Goal: Book appointment/travel/reservation

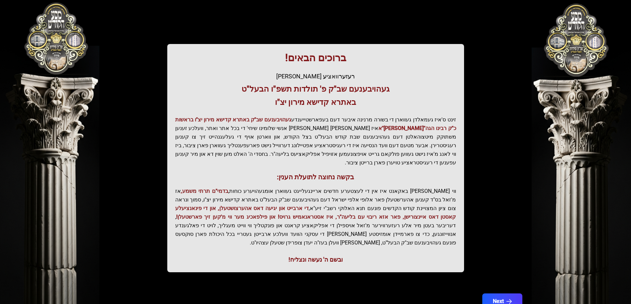
scroll to position [79, 0]
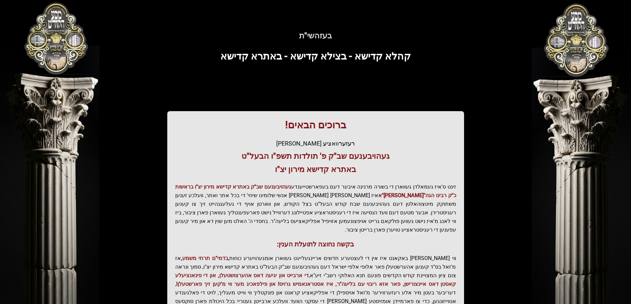
scroll to position [79, 0]
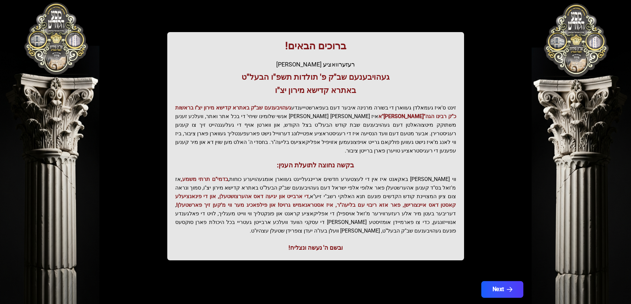
click at [495, 281] on button "Next" at bounding box center [502, 289] width 42 height 17
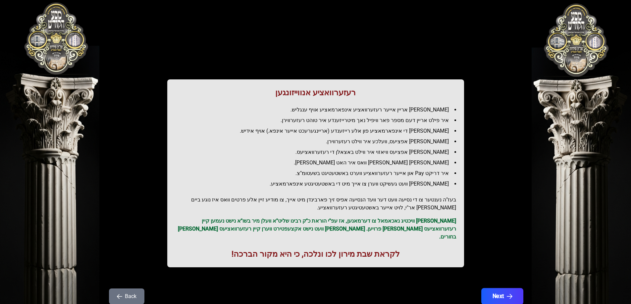
click at [502, 290] on button "Next" at bounding box center [502, 296] width 42 height 17
